Goal: Navigation & Orientation: Find specific page/section

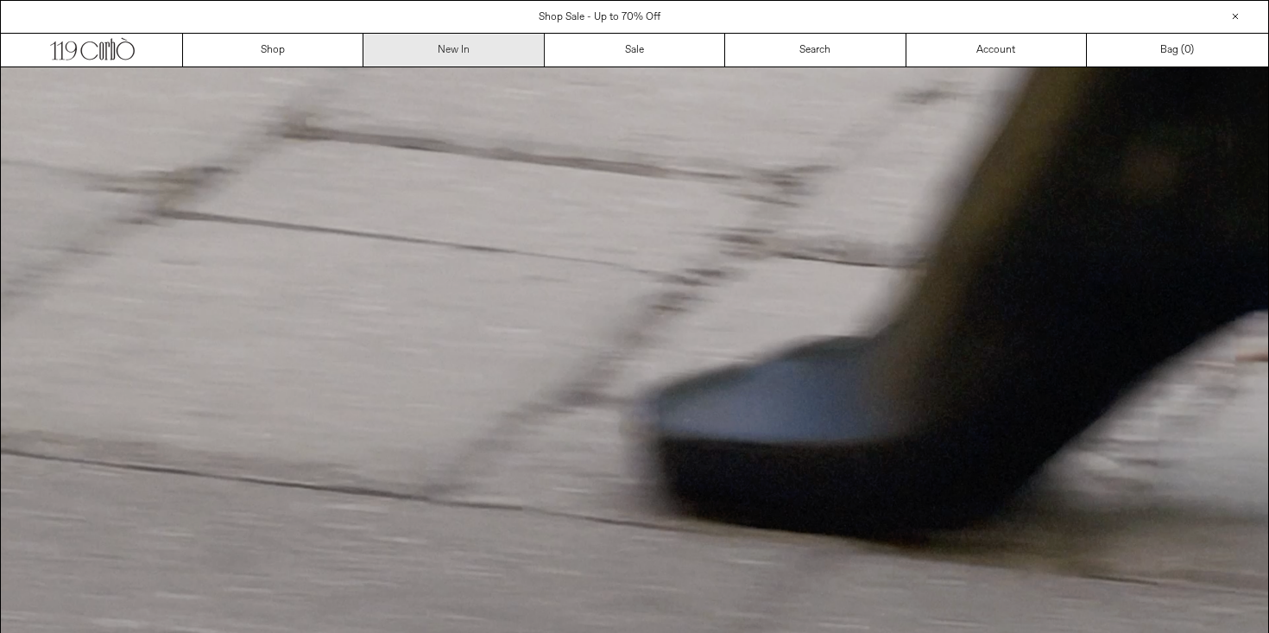
click at [431, 52] on link "New In" at bounding box center [454, 50] width 180 height 33
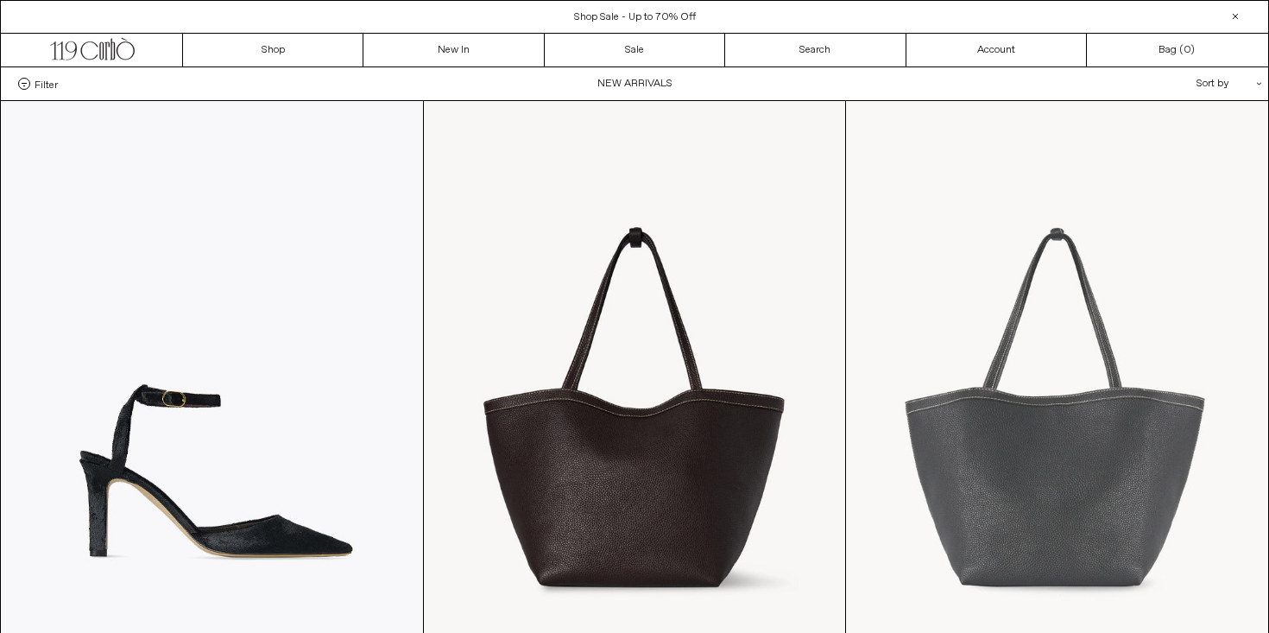
scroll to position [130, 0]
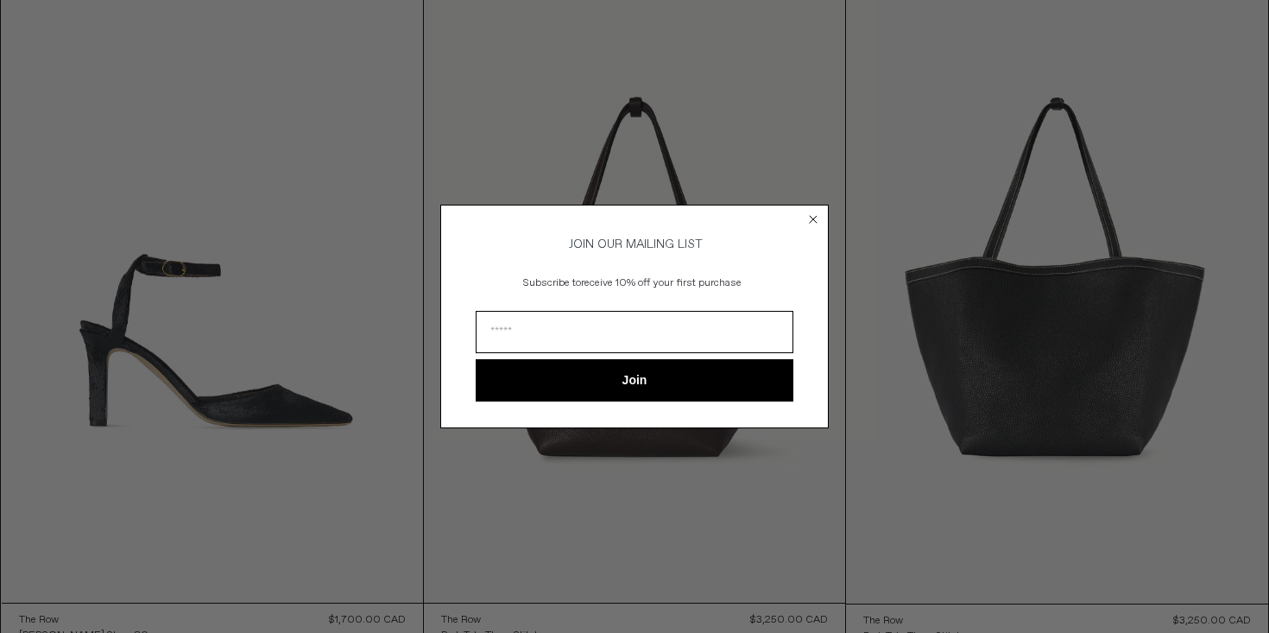
click at [810, 213] on circle "Close dialog" at bounding box center [814, 220] width 16 height 16
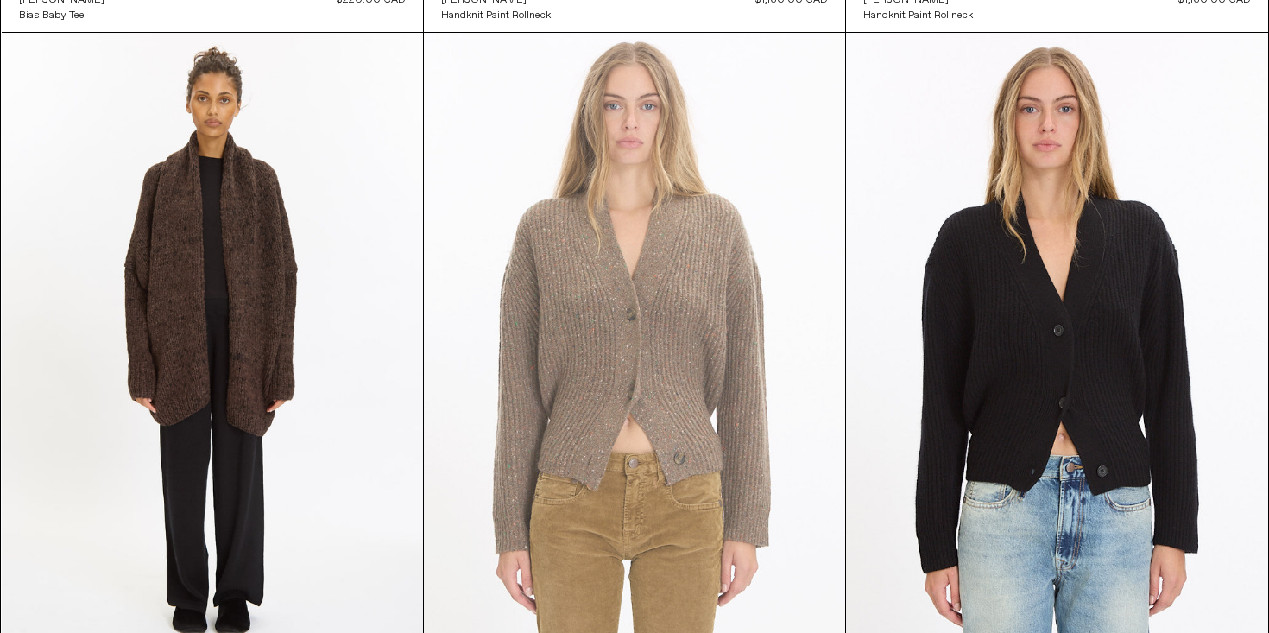
scroll to position [10490, 0]
